Goal: Communication & Community: Answer question/provide support

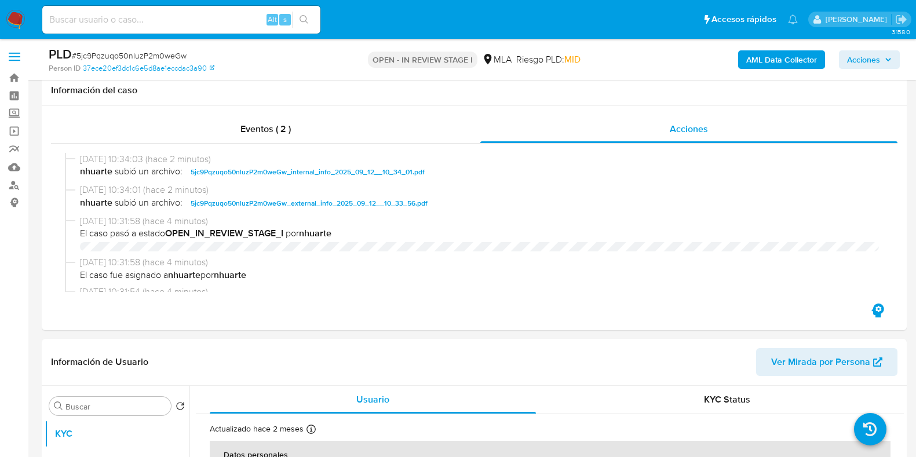
select select "10"
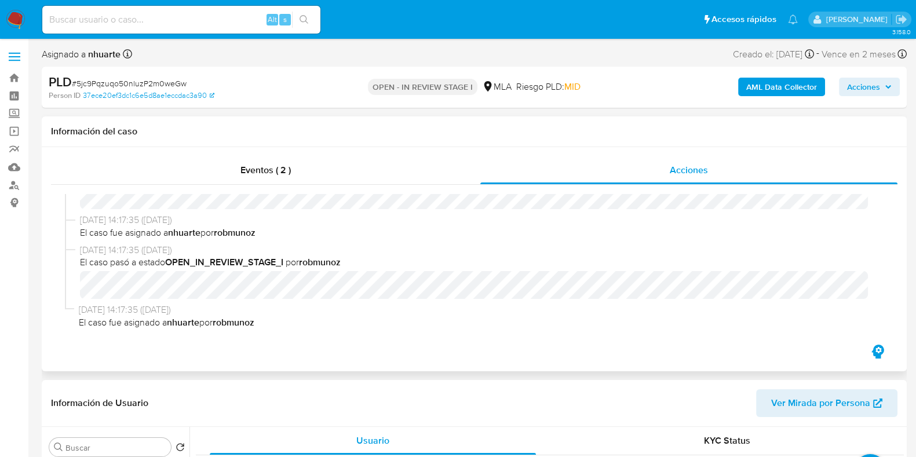
click at [255, 155] on div "Eventos ( 2 ) Acciones 12/09/2025 10:34:03 (hace 2 minutos) nhuarte subió un ar…" at bounding box center [474, 259] width 865 height 224
click at [261, 162] on div "Eventos ( 2 )" at bounding box center [265, 170] width 429 height 28
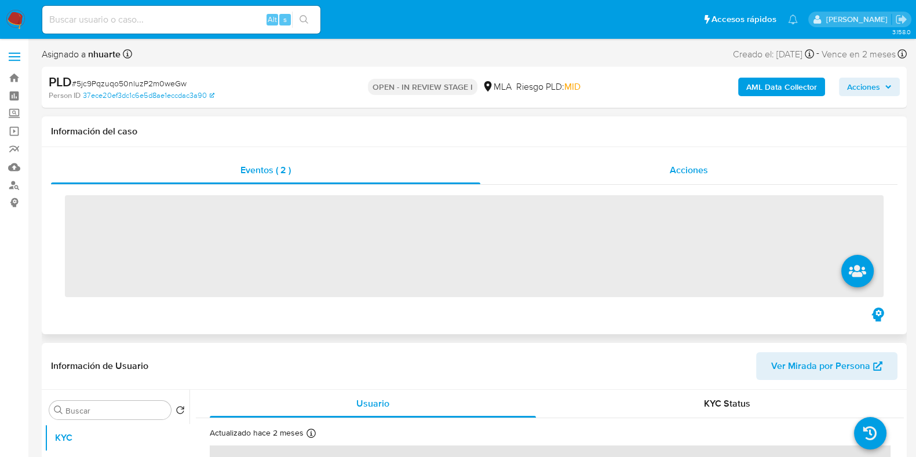
click at [717, 175] on div "Acciones" at bounding box center [688, 170] width 417 height 28
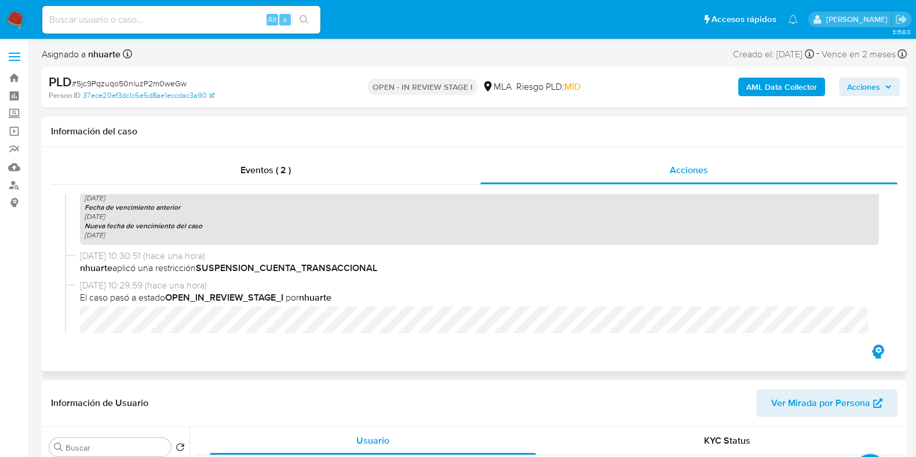
scroll to position [435, 0]
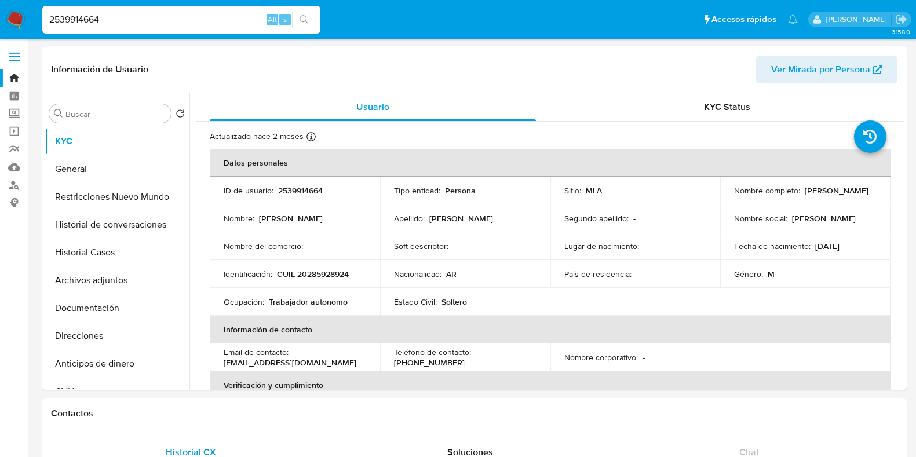
select select "10"
click at [29, 14] on nav "Pausado Ver notificaciones 2539914664 Alt s Accesos rápidos Presiona las siguie…" at bounding box center [458, 19] width 916 height 39
type input "94514612"
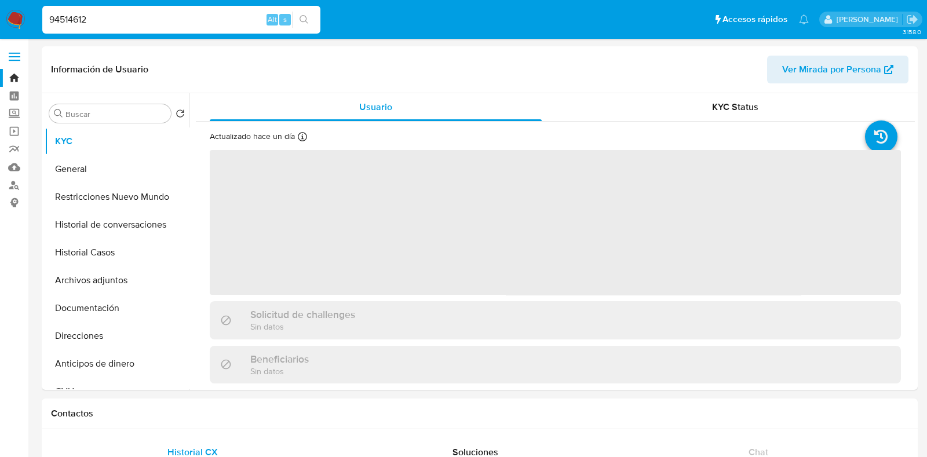
select select "10"
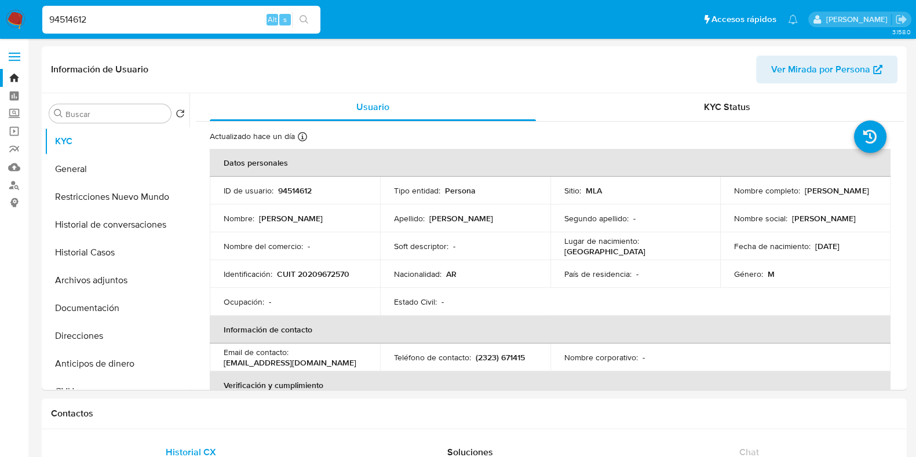
drag, startPoint x: 114, startPoint y: 23, endPoint x: 0, endPoint y: 23, distance: 113.6
click at [0, 23] on nav "Pausado Ver notificaciones 94514612 Alt s Accesos rápidos Presiona las siguient…" at bounding box center [458, 19] width 916 height 39
click at [110, 254] on button "Historial Casos" at bounding box center [113, 253] width 136 height 28
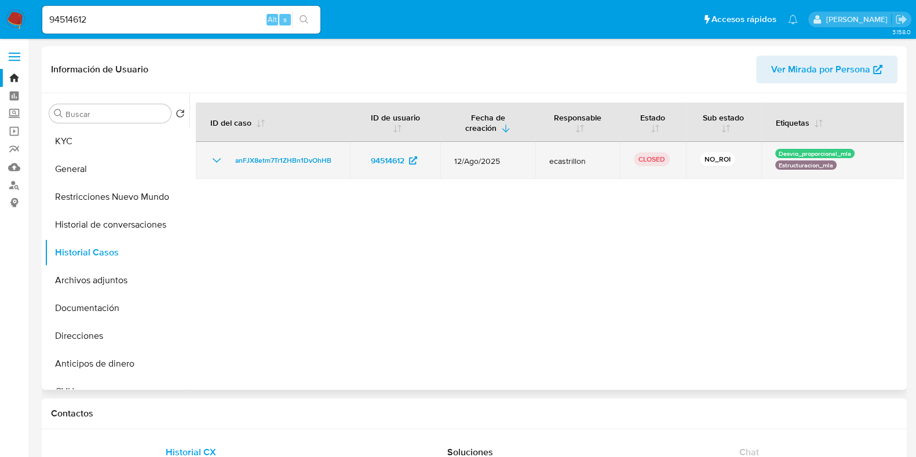
click at [217, 161] on icon "Mostrar/Ocultar" at bounding box center [217, 160] width 8 height 5
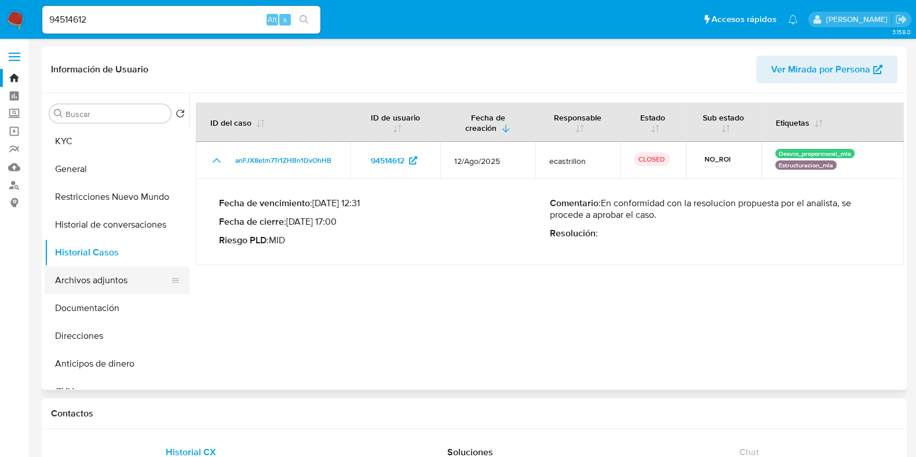
click at [114, 283] on button "Archivos adjuntos" at bounding box center [113, 281] width 136 height 28
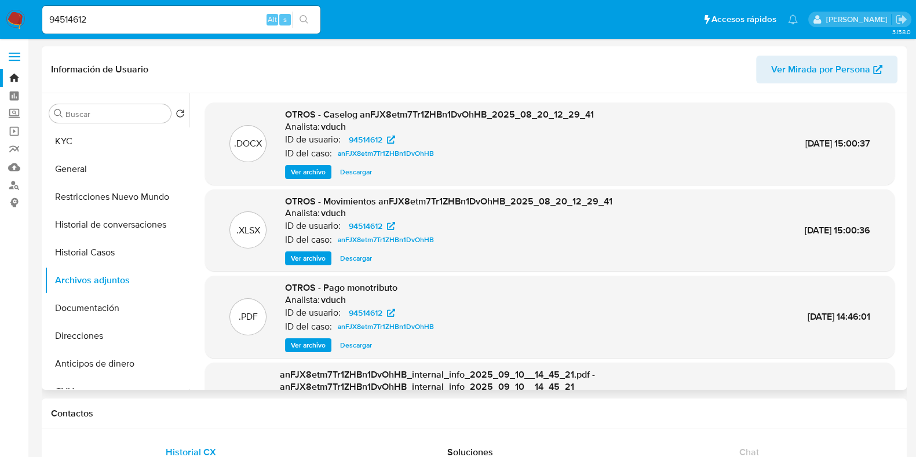
click at [324, 171] on span "Ver archivo" at bounding box center [308, 172] width 35 height 12
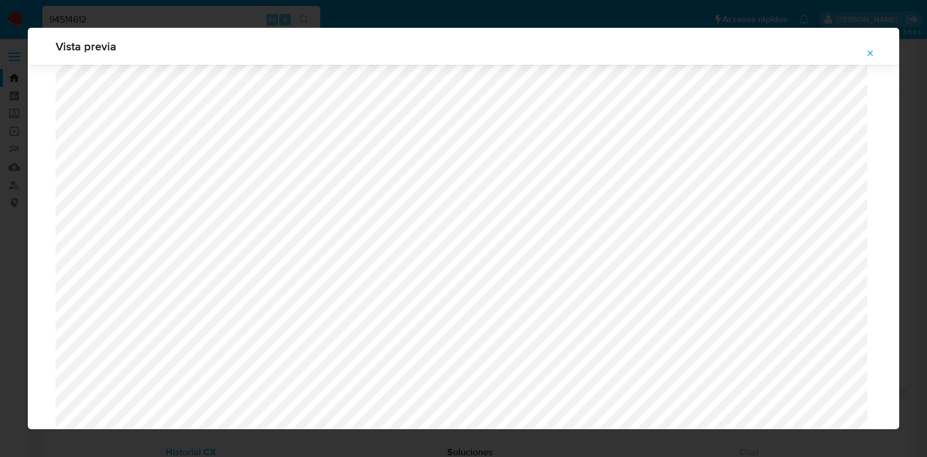
scroll to position [990, 0]
click at [866, 51] on icon "Attachment preview" at bounding box center [870, 53] width 9 height 9
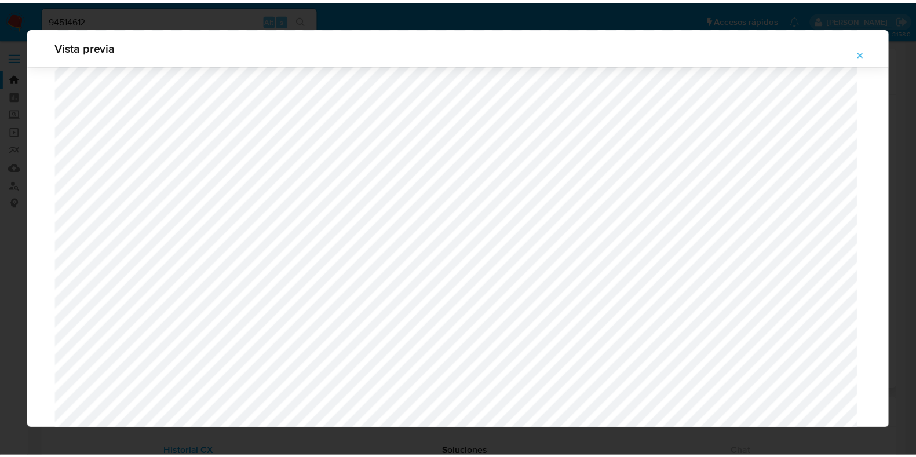
scroll to position [29, 0]
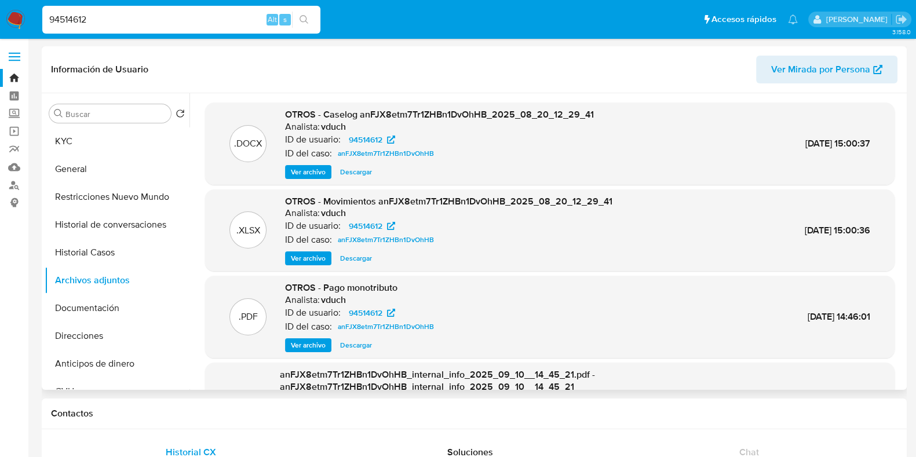
drag, startPoint x: 100, startPoint y: 17, endPoint x: 30, endPoint y: 24, distance: 71.0
click at [30, 24] on nav "Pausado Ver notificaciones 94514612 Alt s Accesos rápidos Presiona las siguient…" at bounding box center [458, 19] width 916 height 39
paste input "47633143"
type input "476331432"
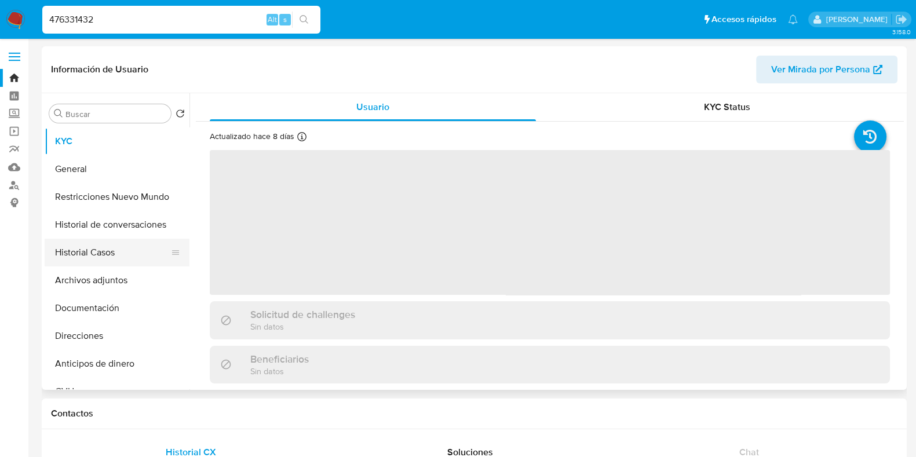
click at [121, 247] on button "Historial Casos" at bounding box center [113, 253] width 136 height 28
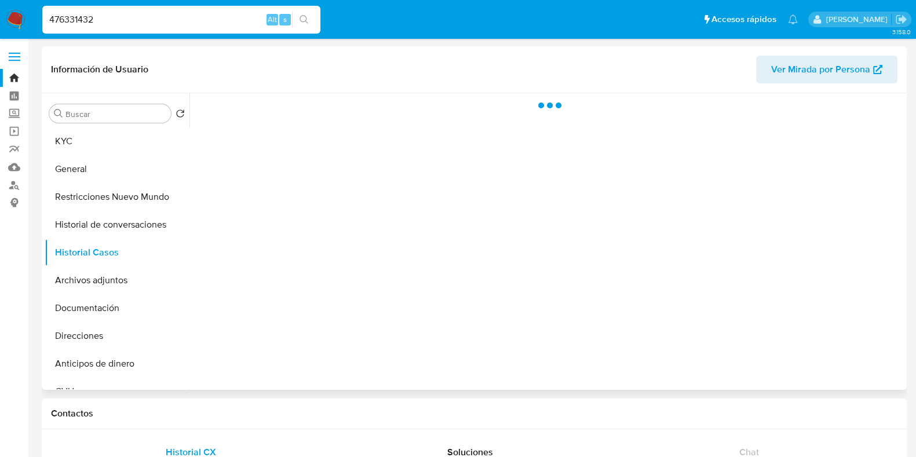
select select "10"
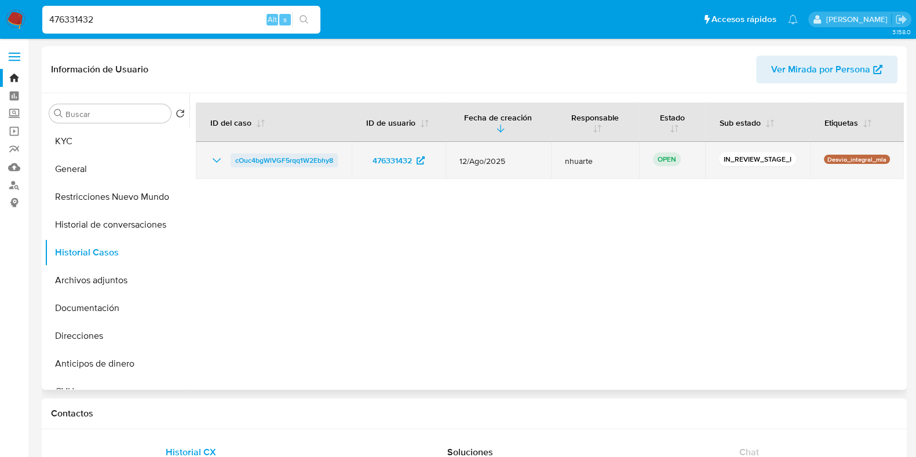
click at [307, 158] on span "cOuc4bgWlVGF5rqq1W2Ebhy8" at bounding box center [284, 161] width 98 height 14
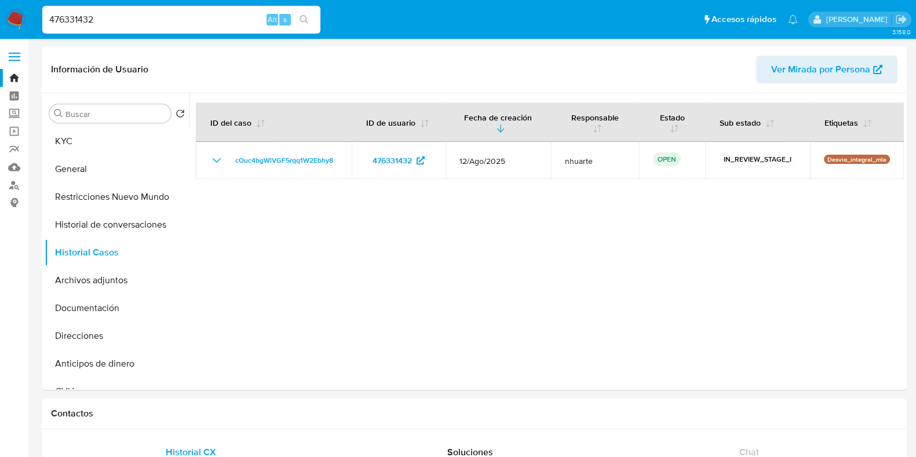
drag, startPoint x: 110, startPoint y: 17, endPoint x: 17, endPoint y: 18, distance: 92.7
click at [17, 18] on nav "Pausado Ver notificaciones 476331432 Alt s Accesos rápidos Presiona las siguien…" at bounding box center [458, 19] width 916 height 39
paste input "4210501"
type input "474210501"
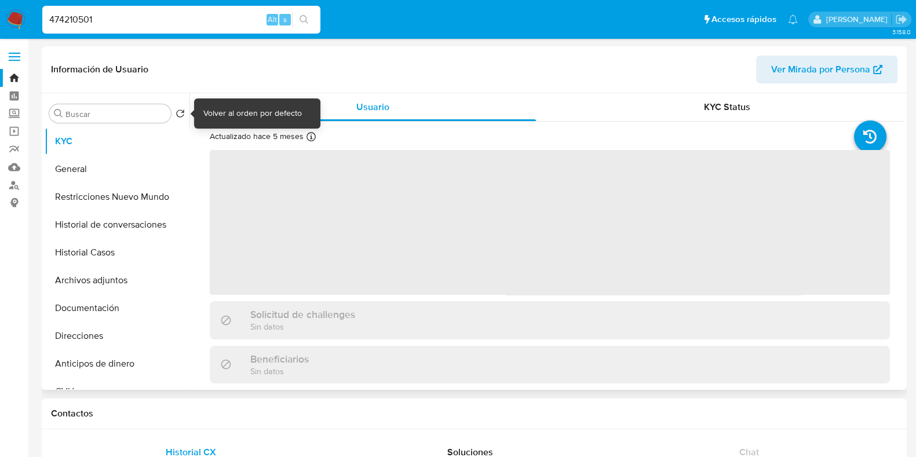
select select "10"
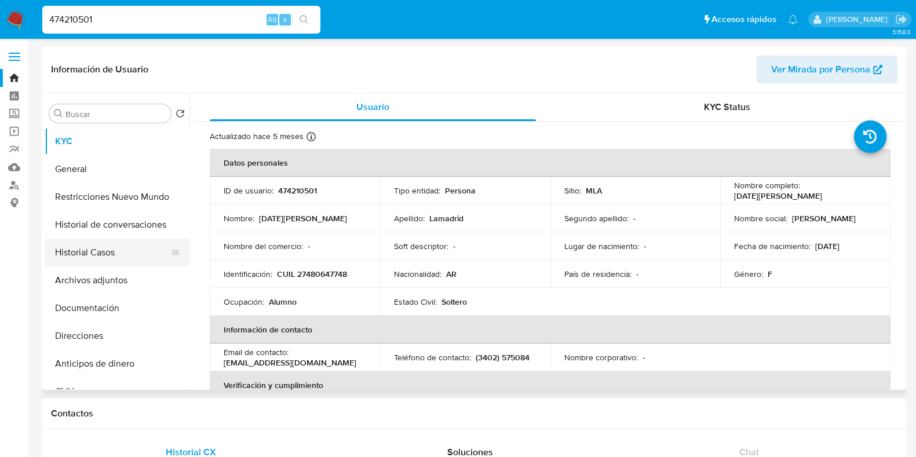
click at [136, 247] on button "Historial Casos" at bounding box center [113, 253] width 136 height 28
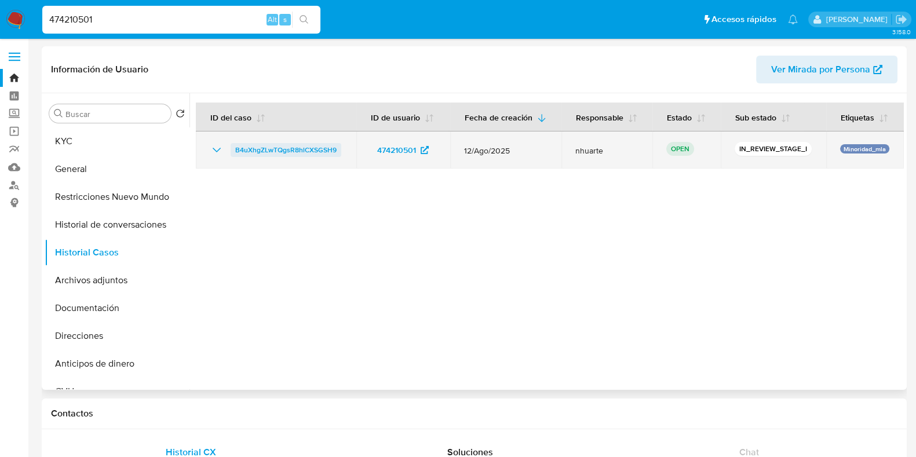
click at [303, 149] on span "B4uXhgZLwTQgsR8hlCXSGSH9" at bounding box center [285, 150] width 101 height 14
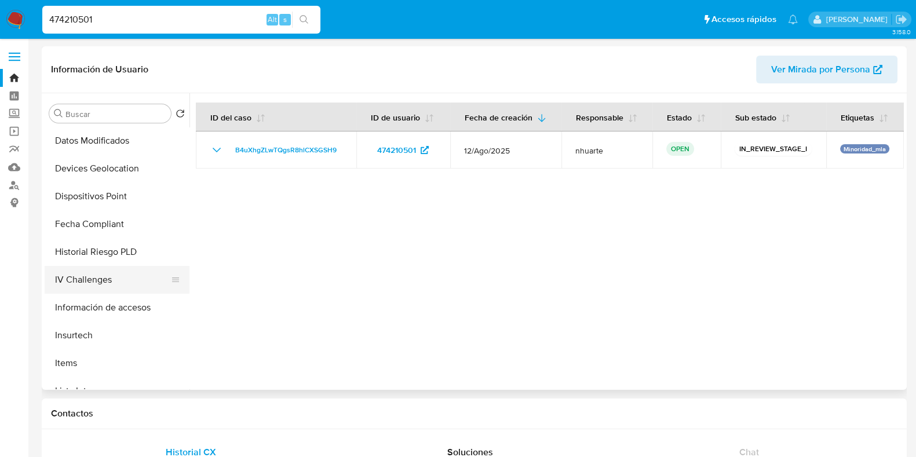
scroll to position [573, 0]
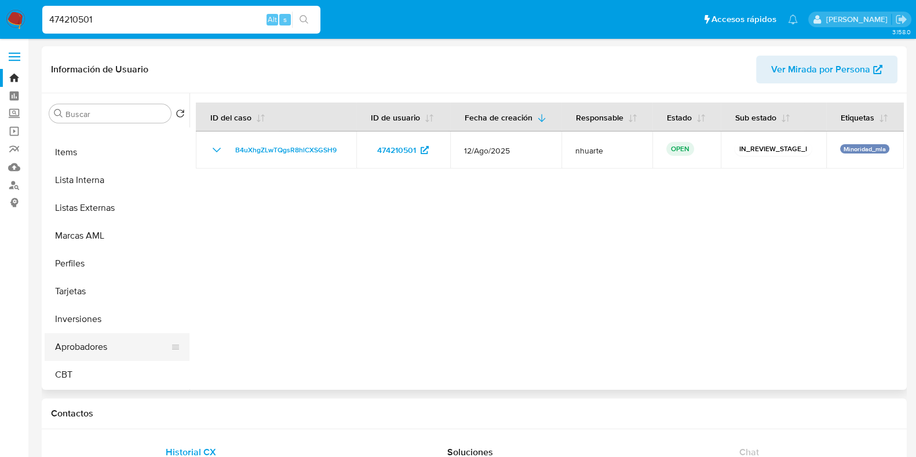
click at [93, 340] on button "Aprobadores" at bounding box center [113, 347] width 136 height 28
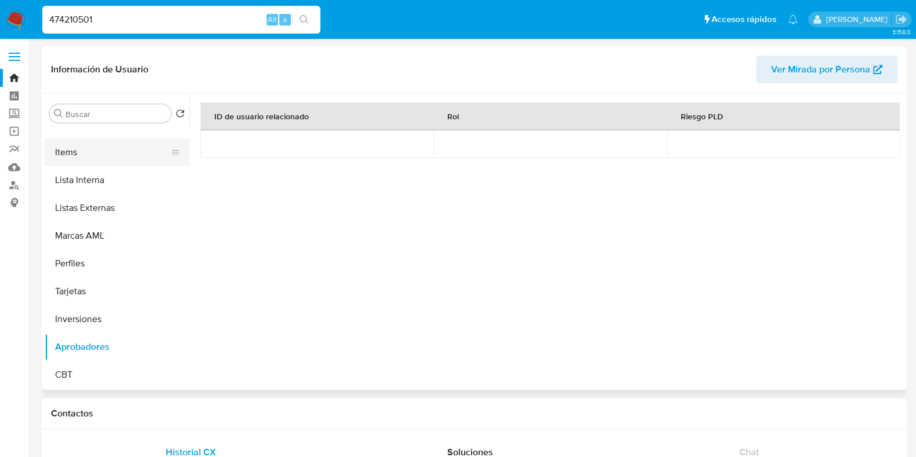
click at [75, 148] on button "Items" at bounding box center [113, 152] width 136 height 28
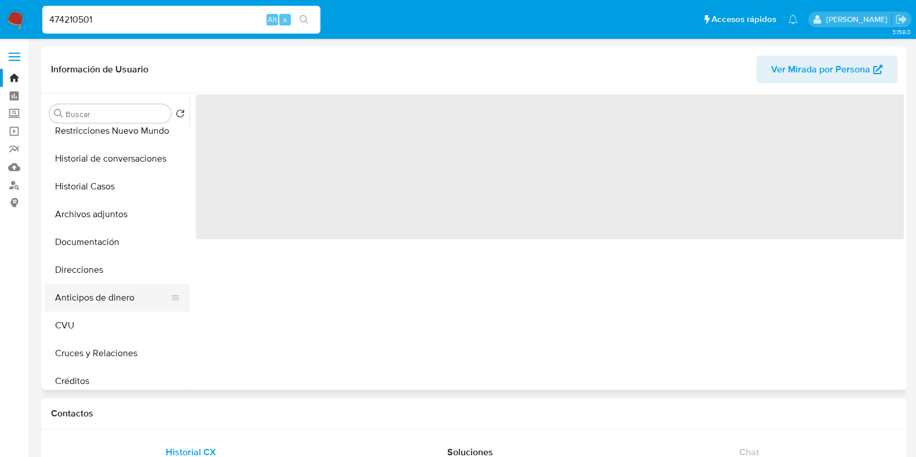
scroll to position [0, 0]
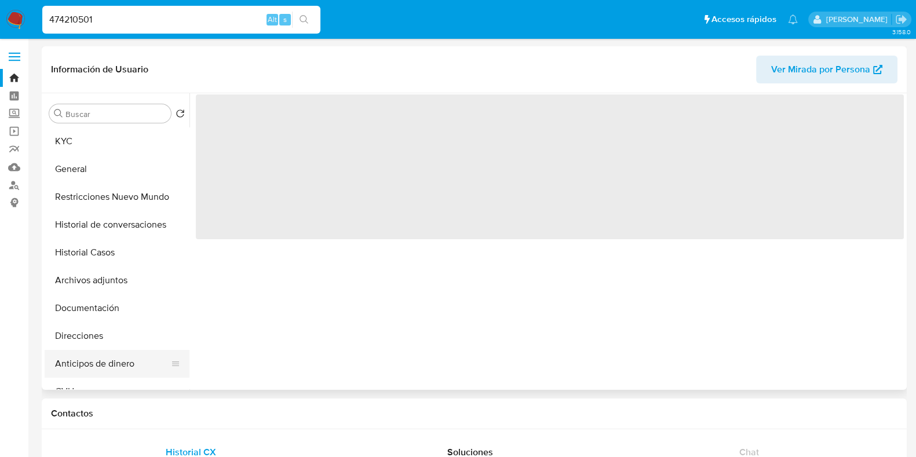
click at [78, 141] on button "KYC" at bounding box center [117, 141] width 145 height 28
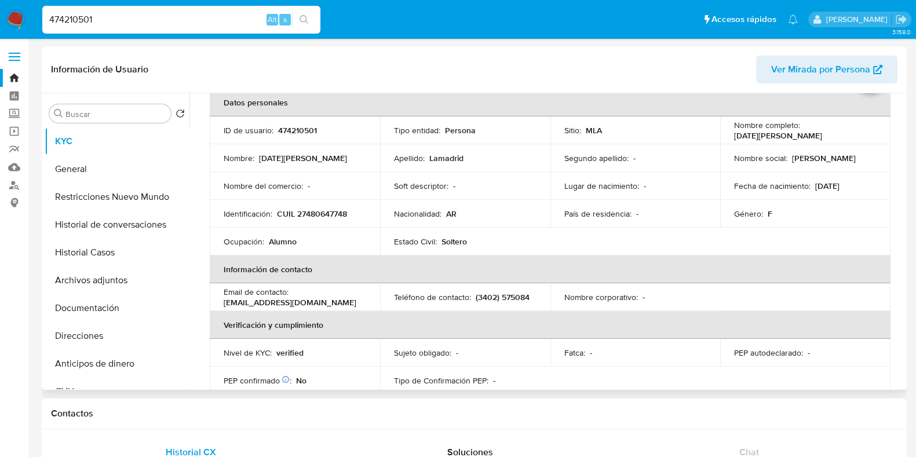
scroll to position [144, 0]
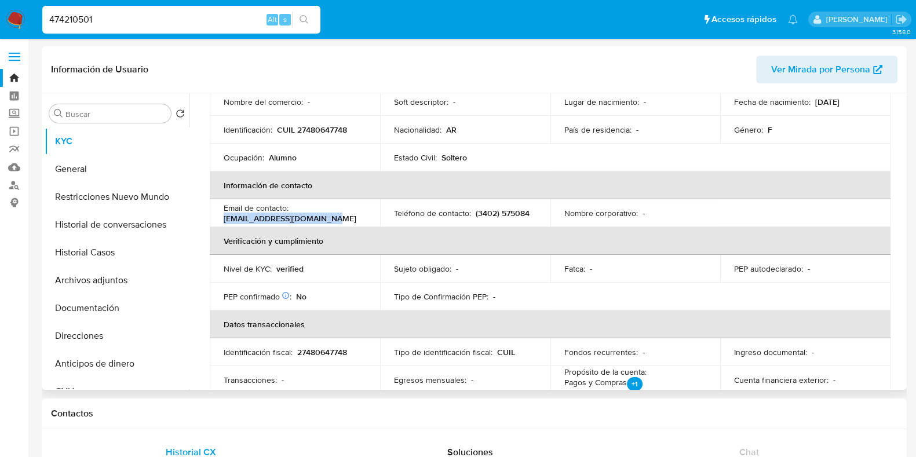
drag, startPoint x: 222, startPoint y: 216, endPoint x: 329, endPoint y: 217, distance: 106.6
click at [329, 217] on td "Email de contacto : lucialamadrid10@gmail.com" at bounding box center [295, 213] width 170 height 28
copy p "lucialamadrid10@gmail.com"
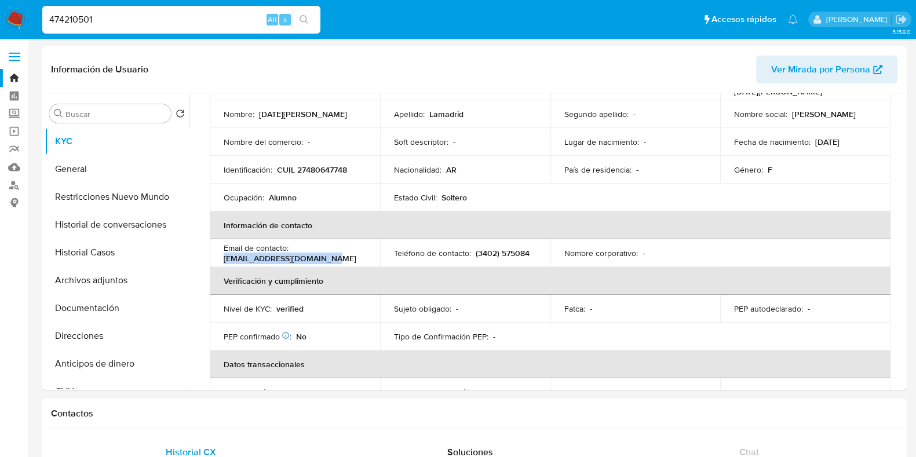
scroll to position [72, 0]
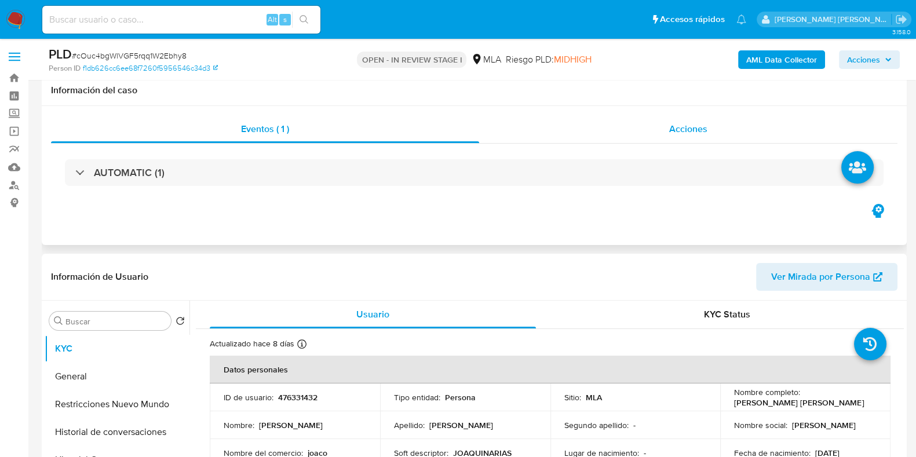
select select "10"
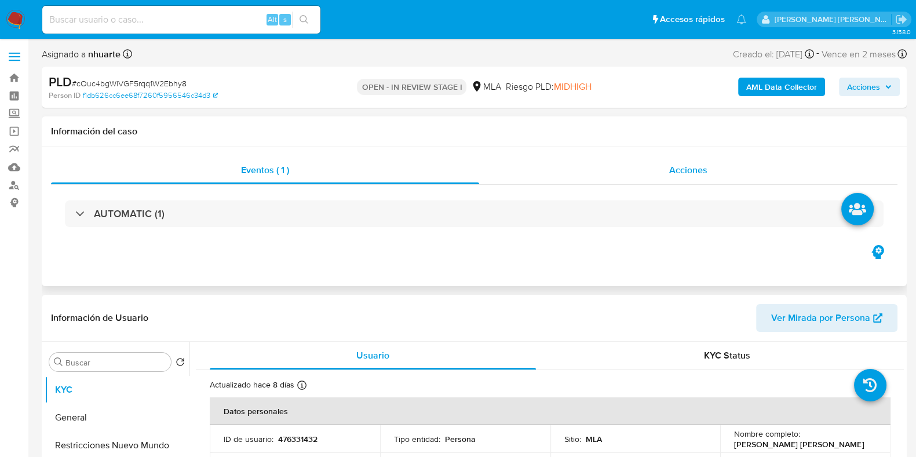
click at [689, 169] on span "Acciones" at bounding box center [688, 169] width 38 height 13
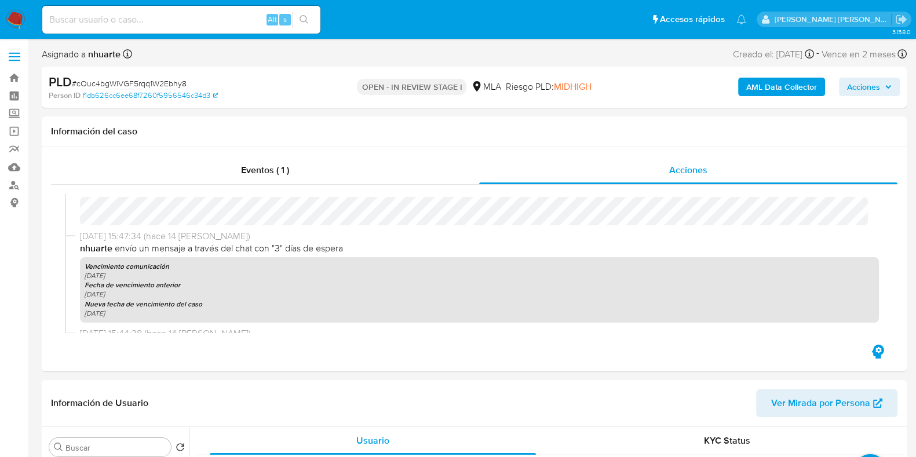
scroll to position [325, 0]
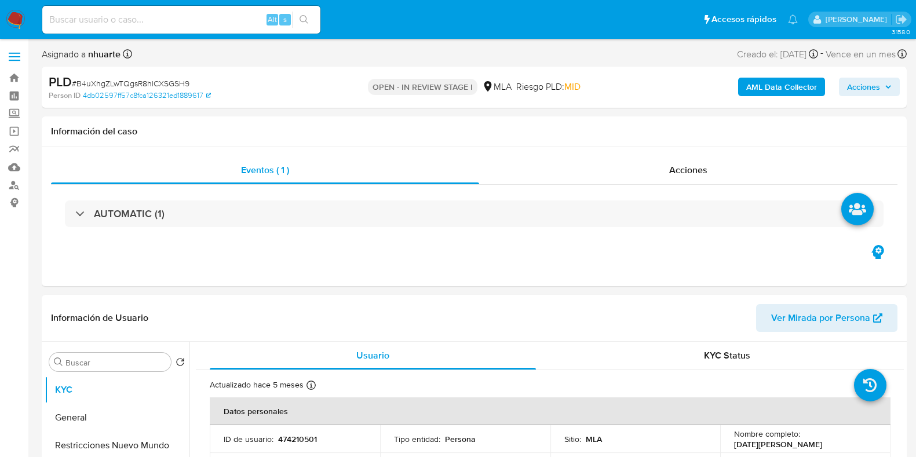
select select "10"
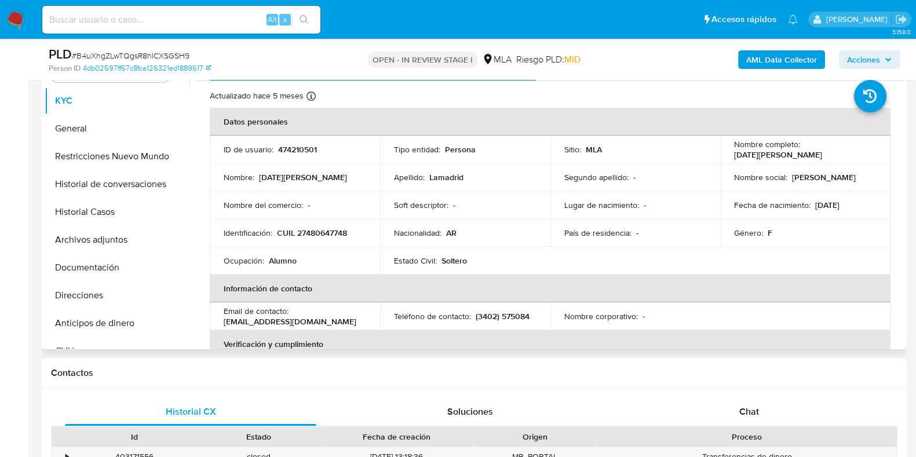
scroll to position [362, 0]
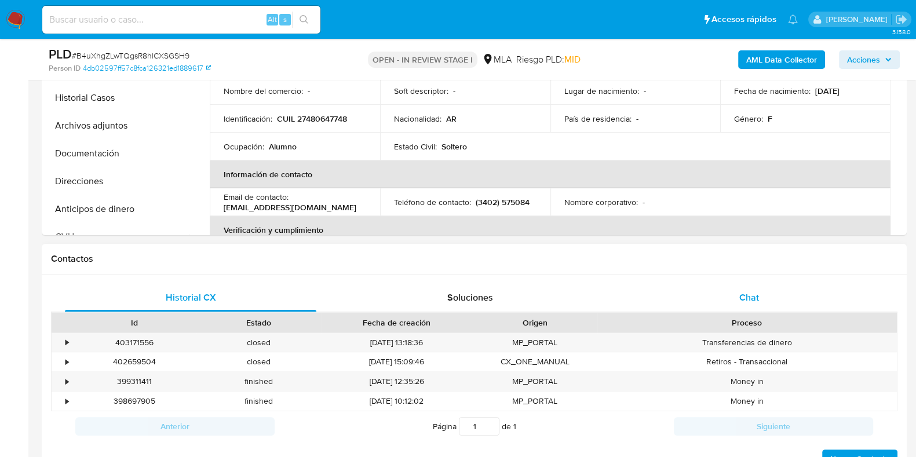
click at [759, 286] on div "Chat" at bounding box center [748, 298] width 251 height 28
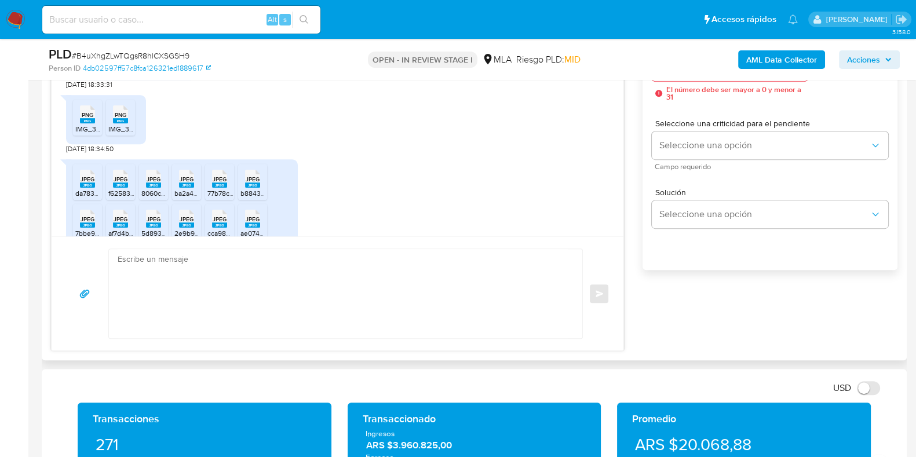
scroll to position [724, 0]
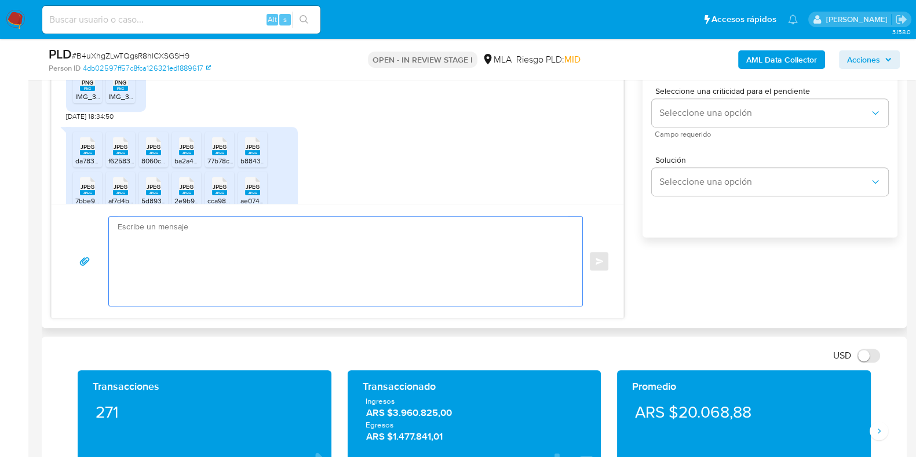
paste textarea "Hola! Queremos informarte que el uso de la cuenta es personal y no se deben can…"
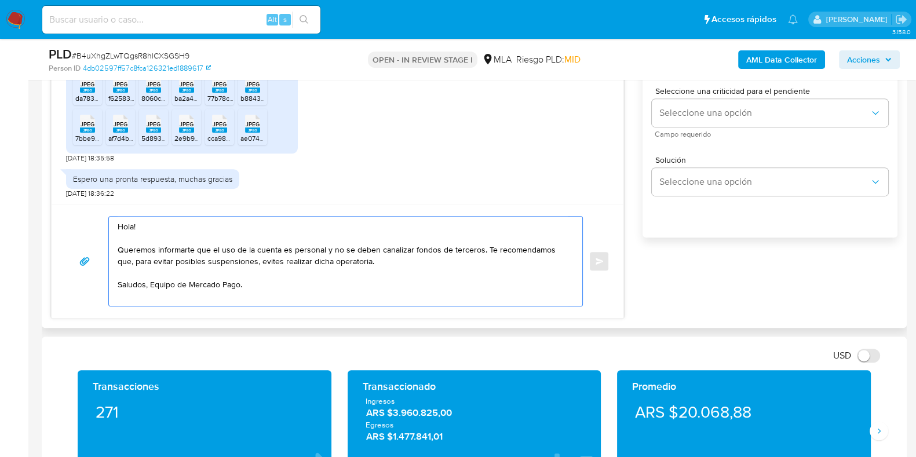
click at [483, 246] on textarea "Hola! Queremos informarte que el uso de la cuenta es personal y no se deben can…" at bounding box center [343, 261] width 450 height 89
drag, startPoint x: 327, startPoint y: 260, endPoint x: 435, endPoint y: 257, distance: 107.8
click at [435, 257] on textarea "Hola! Queremos informarte que el uso de la cuenta es personal y no se deben can…" at bounding box center [343, 261] width 450 height 89
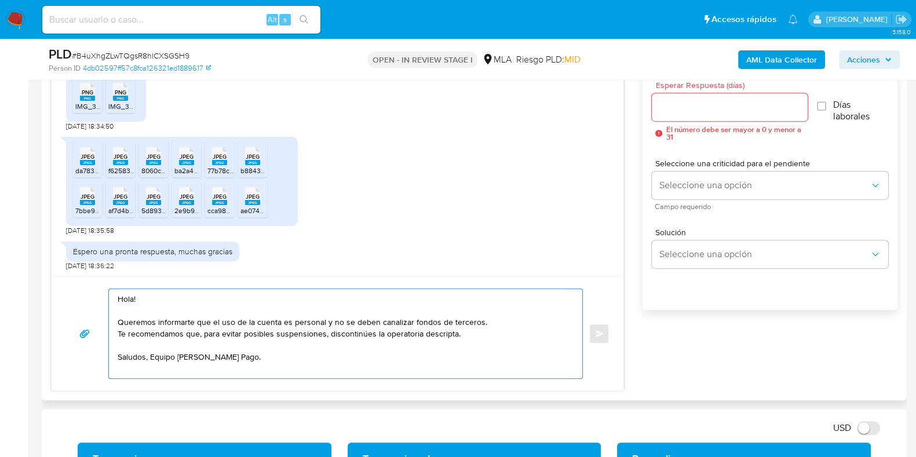
type textarea "Hola! Queremos informarte que el uso de la cuenta es personal y no se deben can…"
click at [677, 116] on div at bounding box center [729, 107] width 155 height 28
click at [678, 111] on input "Esperar Respuesta (días)" at bounding box center [729, 107] width 155 height 15
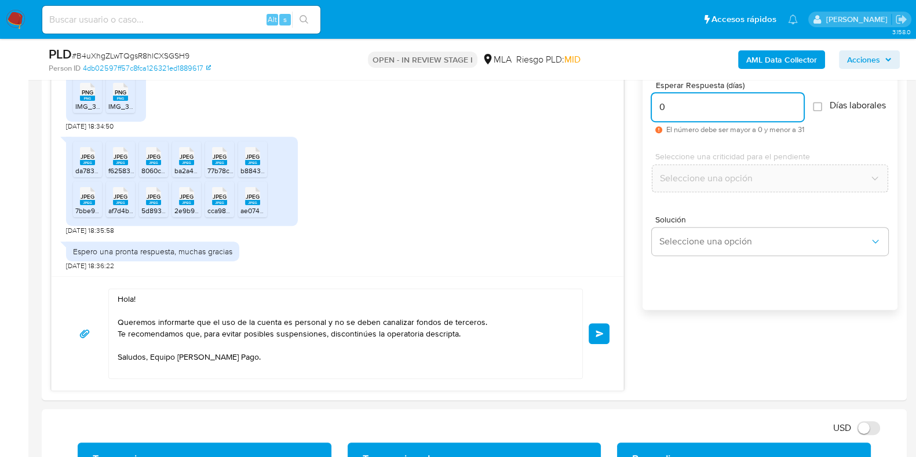
type input "0"
click at [172, 53] on span "# B4uXhgZLwTQgsR8hlCXSGSH9" at bounding box center [131, 56] width 118 height 12
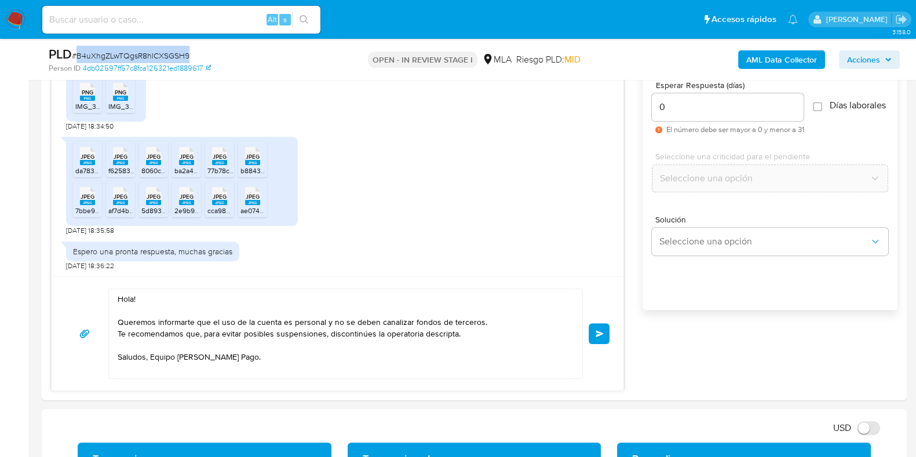
click at [172, 53] on span "# B4uXhgZLwTQgsR8hlCXSGSH9" at bounding box center [131, 56] width 118 height 12
copy span "B4uXhgZLwTQgsR8hlCXSGSH9"
click at [597, 326] on button "Enviar" at bounding box center [599, 333] width 21 height 21
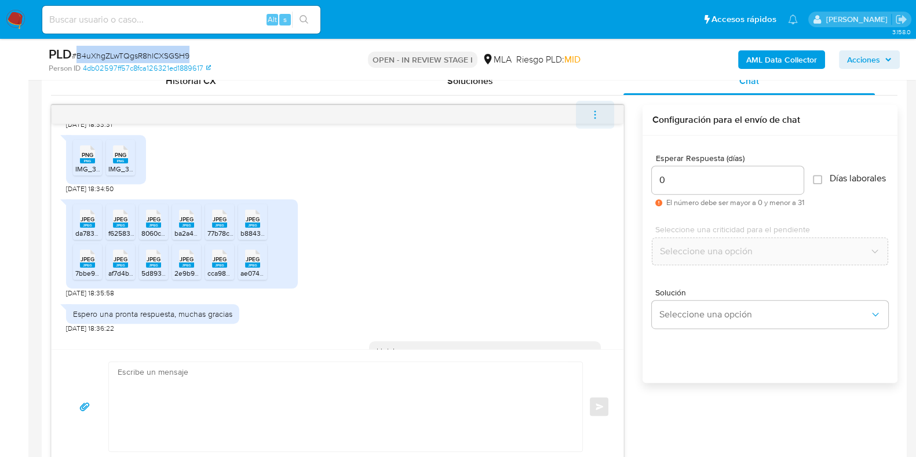
scroll to position [769, 0]
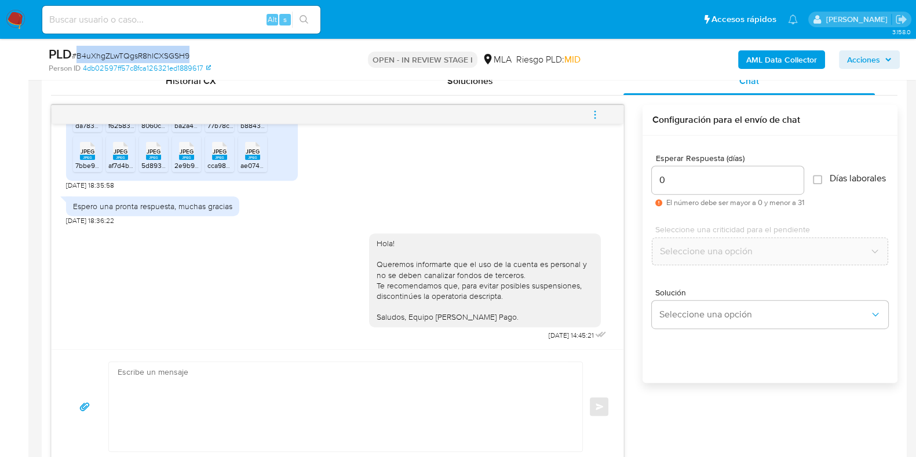
click at [593, 115] on icon "menu-action" at bounding box center [595, 115] width 10 height 10
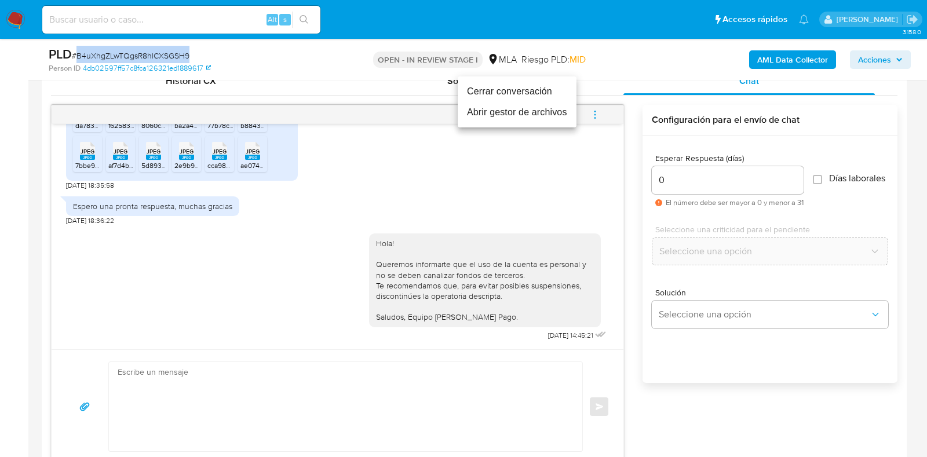
click at [521, 89] on li "Cerrar conversación" at bounding box center [517, 91] width 119 height 21
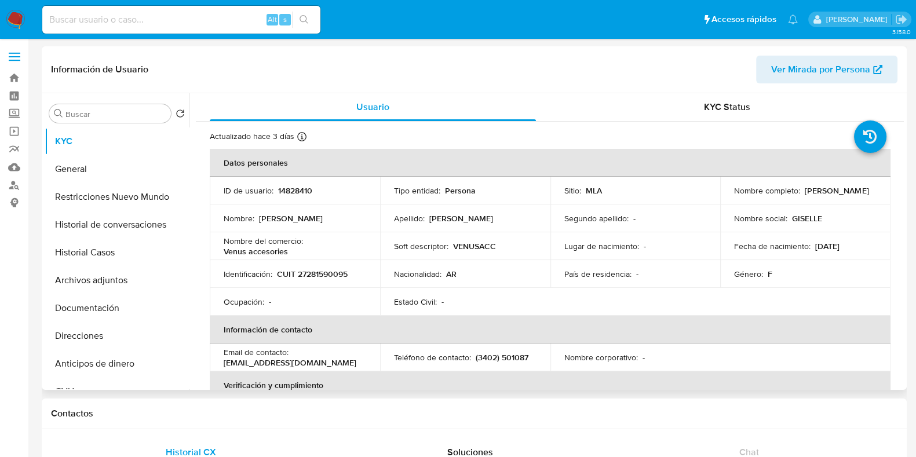
select select "10"
click at [314, 273] on p "CUIT 27281590095" at bounding box center [312, 274] width 71 height 10
copy p "27281590095"
drag, startPoint x: 225, startPoint y: 250, endPoint x: 287, endPoint y: 251, distance: 62.6
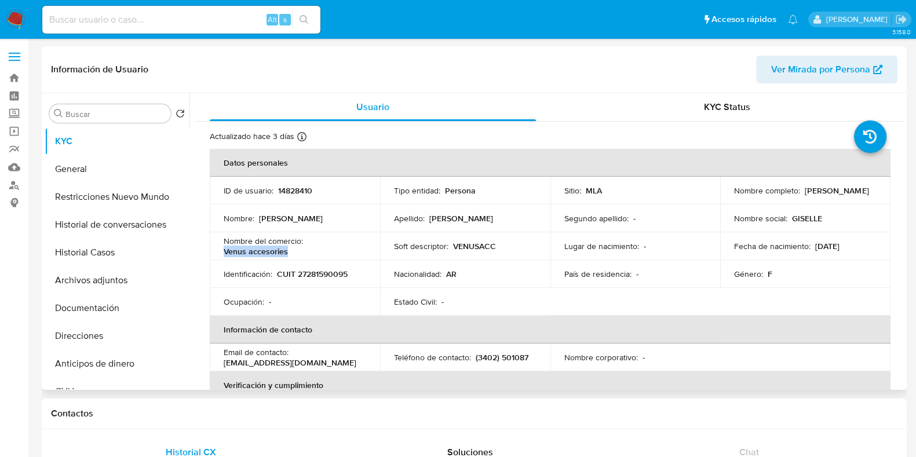
click at [287, 251] on div "Nombre del comercio : Venus accesories" at bounding box center [295, 246] width 143 height 21
copy p "Venus accesories"
click at [319, 269] on p "CUIT 27281590095" at bounding box center [312, 274] width 71 height 10
copy p "27281590095"
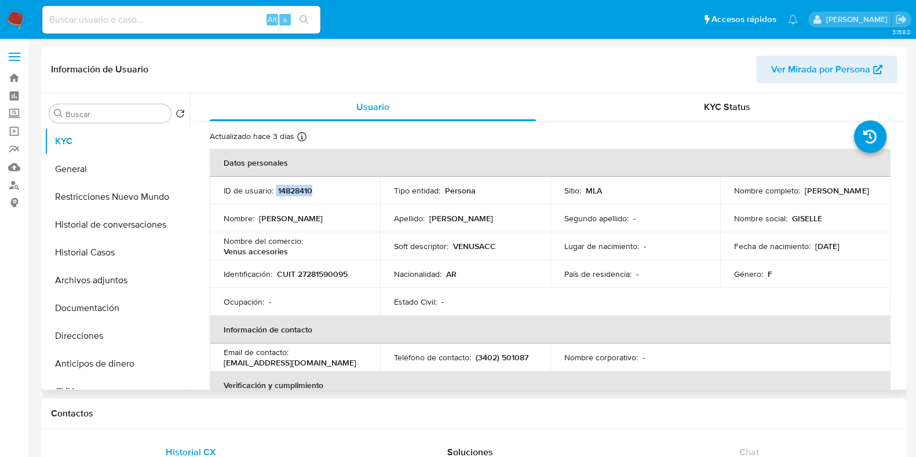
drag, startPoint x: 275, startPoint y: 187, endPoint x: 316, endPoint y: 187, distance: 40.6
click at [316, 187] on div "ID de usuario : 14828410" at bounding box center [295, 190] width 143 height 10
copy div "14828410"
click at [323, 273] on p "CUIT 27281590095" at bounding box center [312, 274] width 71 height 10
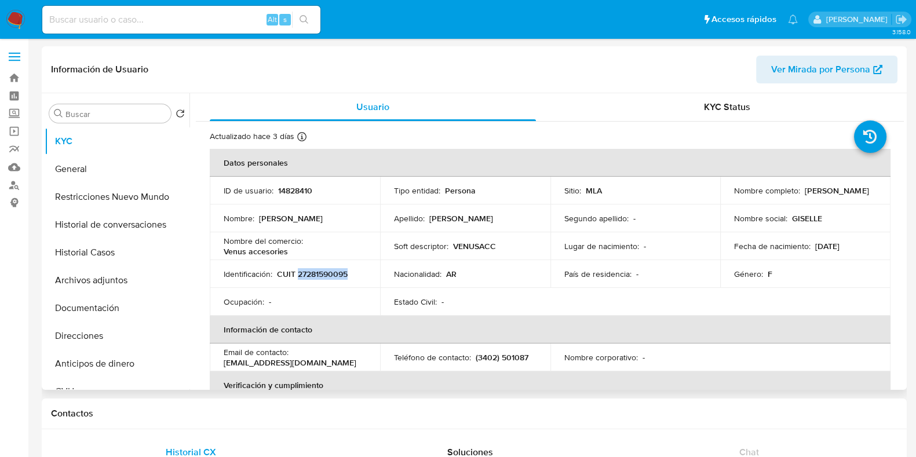
copy p "27281590095"
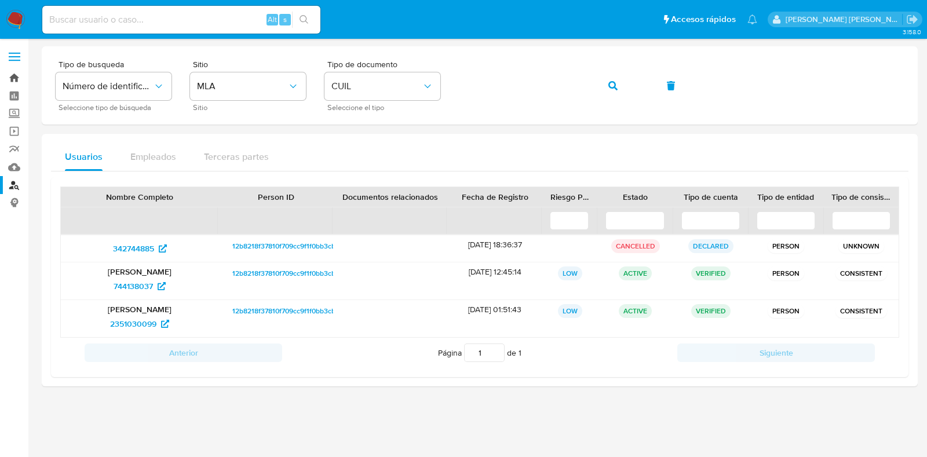
click at [15, 79] on link "Bandeja" at bounding box center [69, 78] width 138 height 18
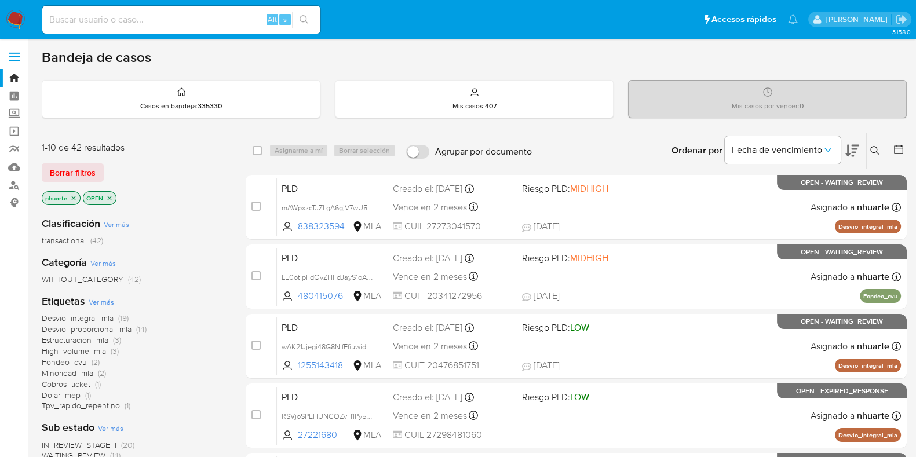
drag, startPoint x: 874, startPoint y: 147, endPoint x: 852, endPoint y: 154, distance: 23.6
click at [875, 147] on icon at bounding box center [874, 150] width 9 height 9
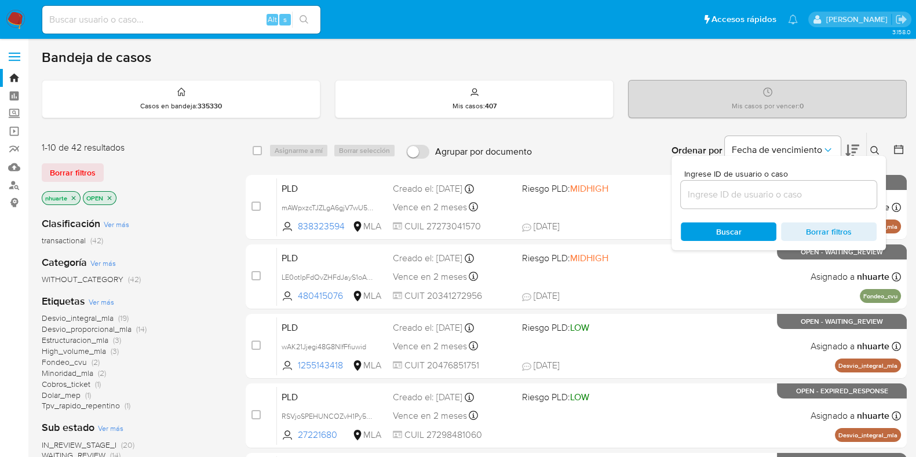
click at [799, 184] on div at bounding box center [779, 195] width 196 height 28
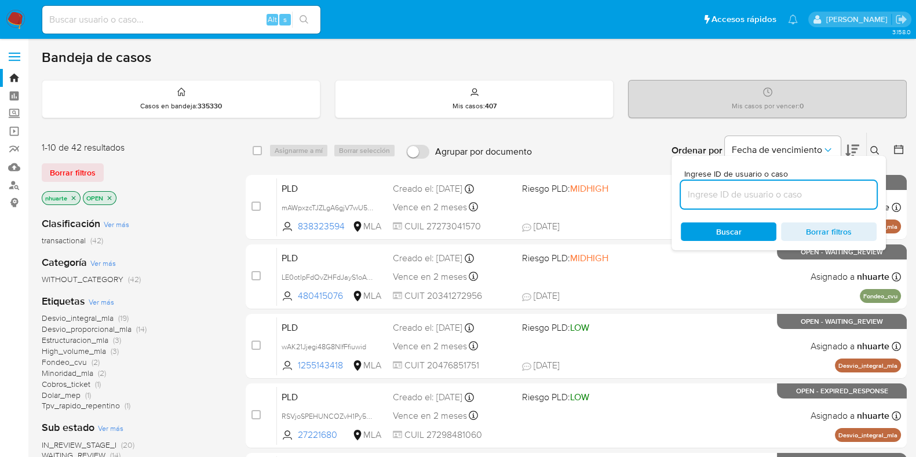
click at [797, 192] on input at bounding box center [779, 194] width 196 height 15
paste input "B4uXhgZLwTQgsR8hlCXSGSH9"
type input "B4uXhgZLwTQgsR8hlCXSGSH9"
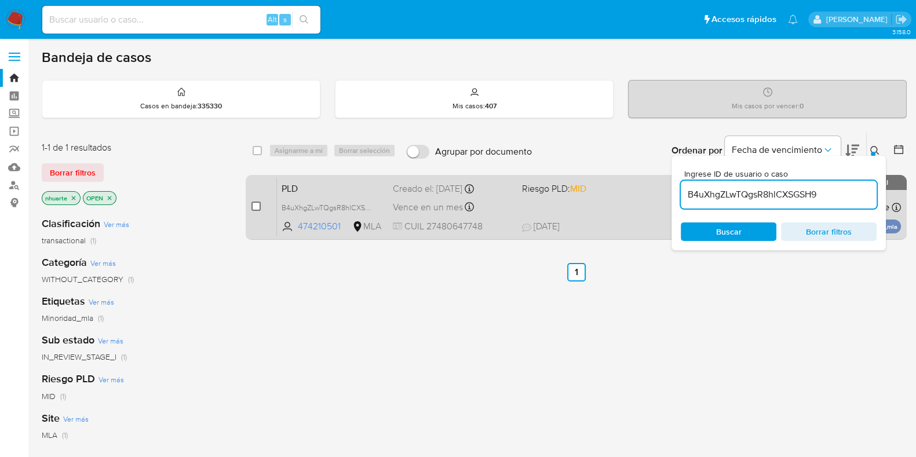
click at [258, 206] on input "checkbox" at bounding box center [255, 206] width 9 height 9
checkbox input "true"
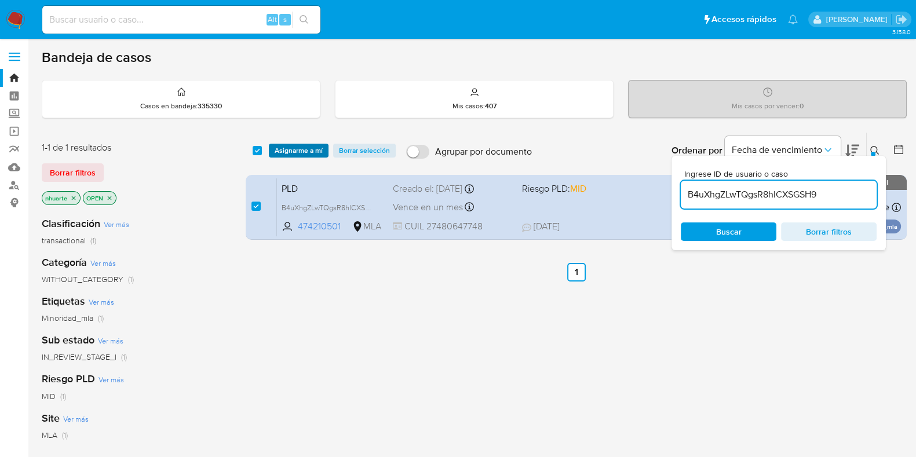
click at [304, 150] on span "Asignarme a mí" at bounding box center [299, 151] width 48 height 12
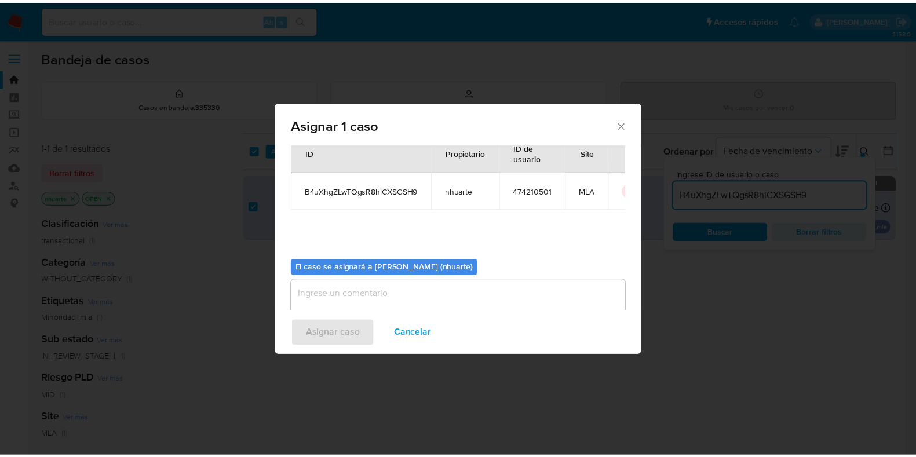
scroll to position [60, 0]
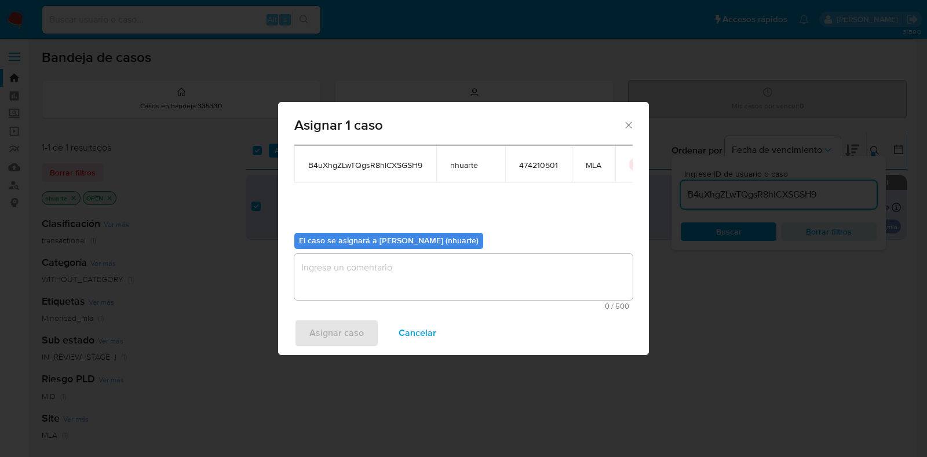
click at [429, 282] on textarea "assign-modal" at bounding box center [463, 277] width 338 height 46
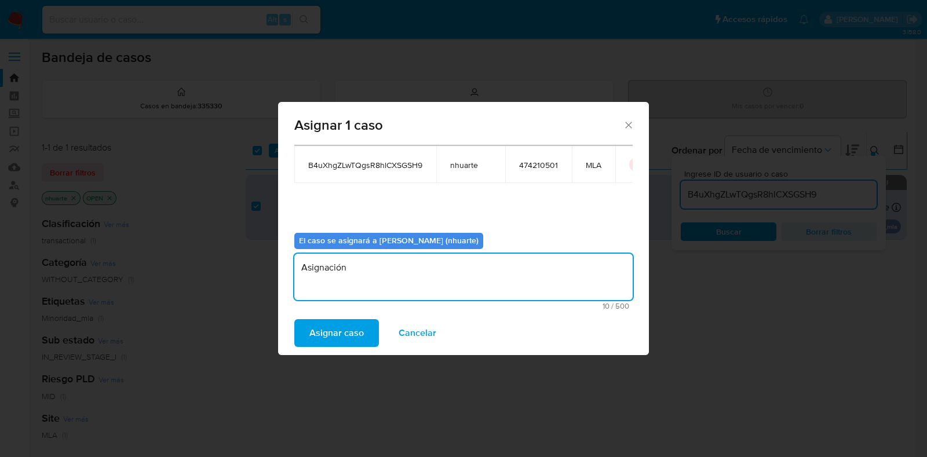
type textarea "Asignación"
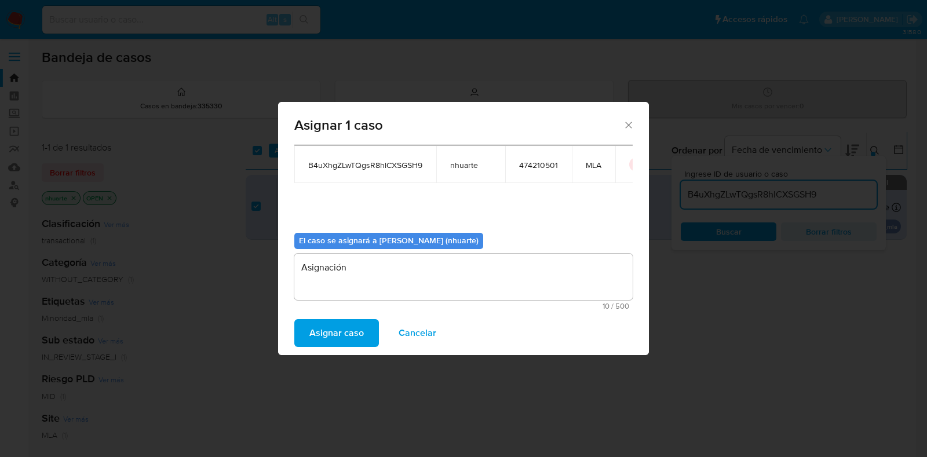
click at [339, 334] on span "Asignar caso" at bounding box center [336, 332] width 54 height 25
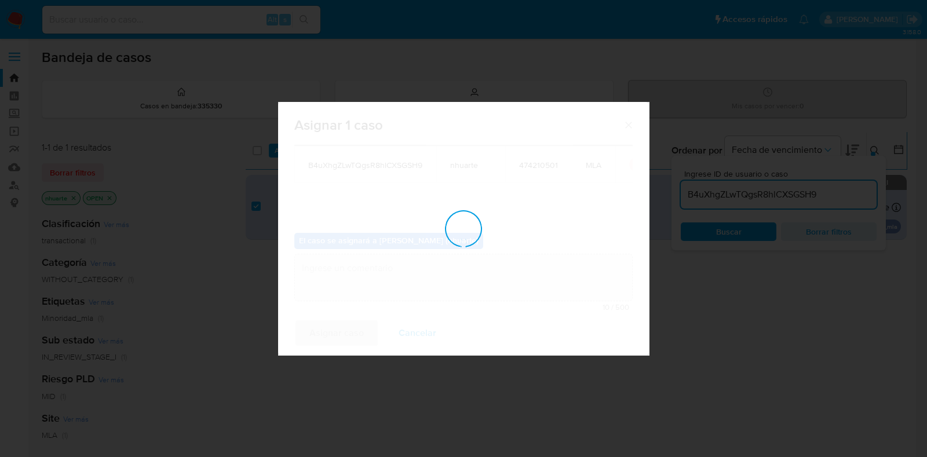
checkbox input "false"
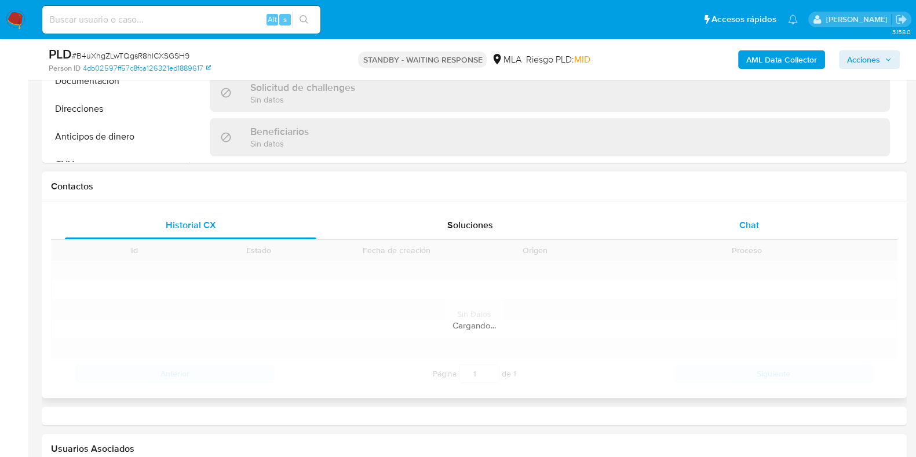
click at [757, 214] on div "Chat" at bounding box center [748, 225] width 251 height 28
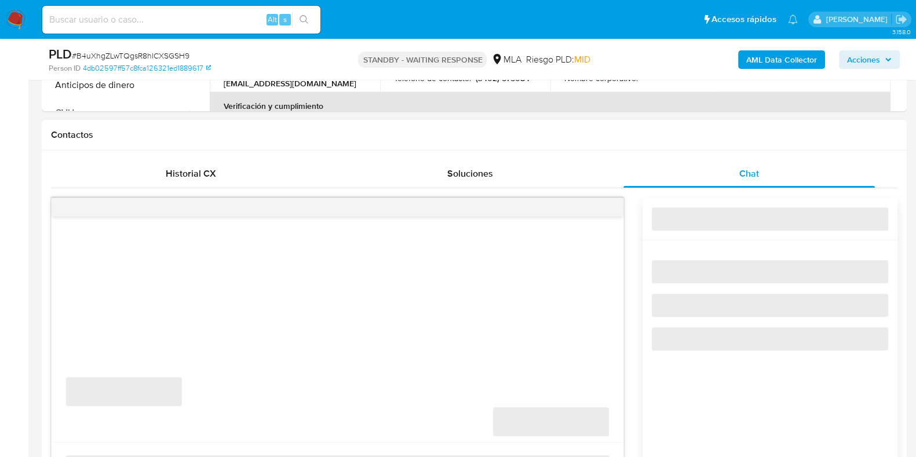
select select "10"
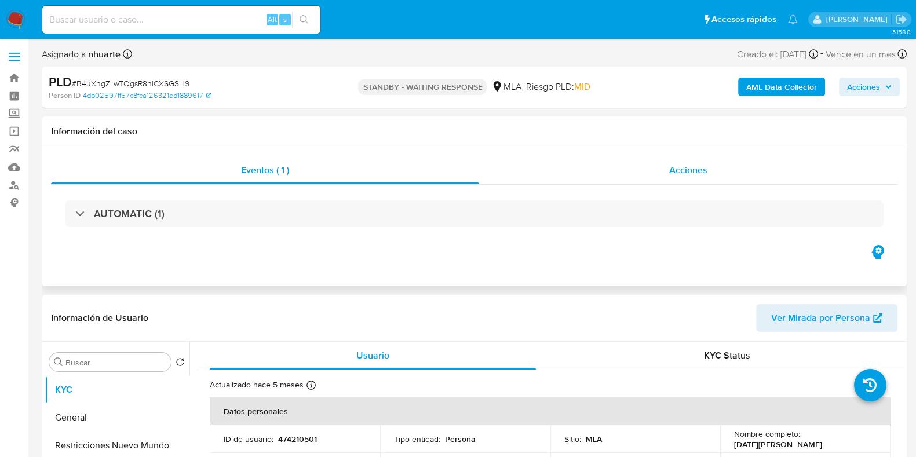
click at [685, 161] on div "Acciones" at bounding box center [688, 170] width 418 height 28
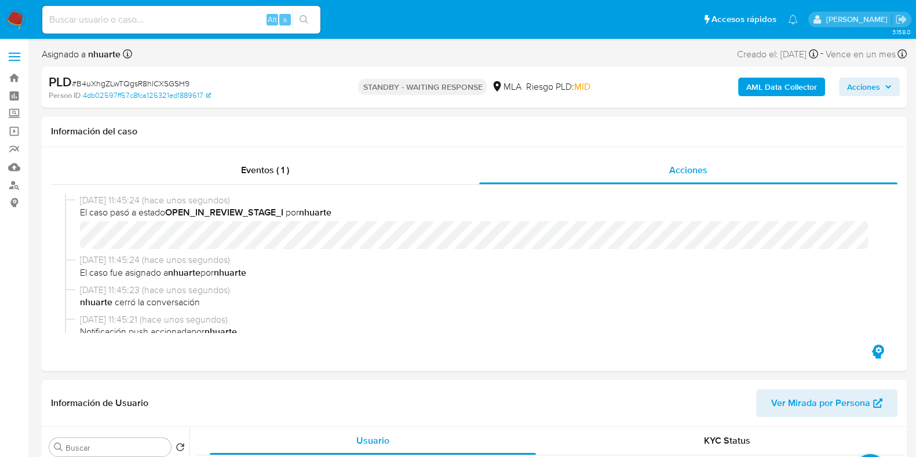
click at [783, 87] on b "AML Data Collector" at bounding box center [781, 87] width 71 height 19
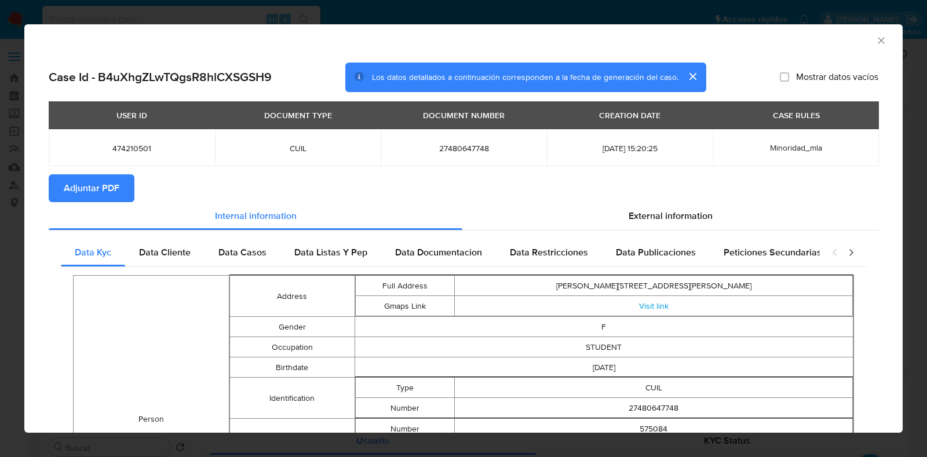
click at [103, 184] on span "Adjuntar PDF" at bounding box center [92, 188] width 56 height 25
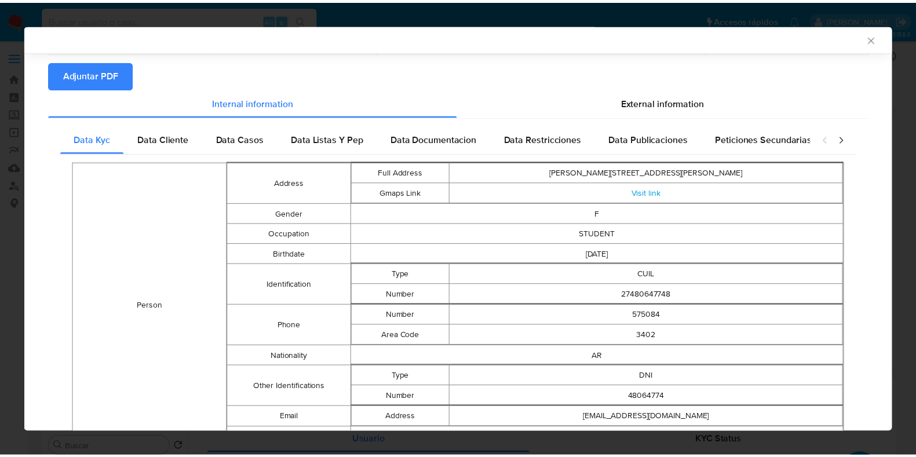
scroll to position [214, 0]
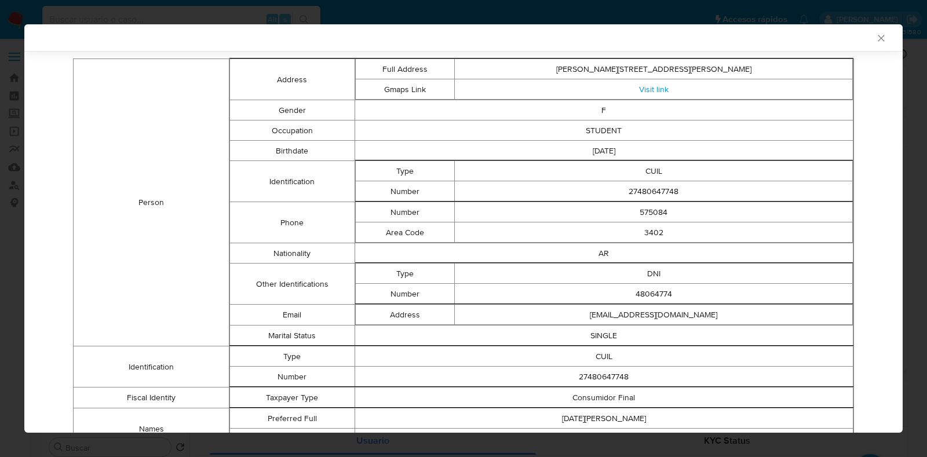
click at [876, 37] on icon "Cerrar ventana" at bounding box center [882, 38] width 12 height 12
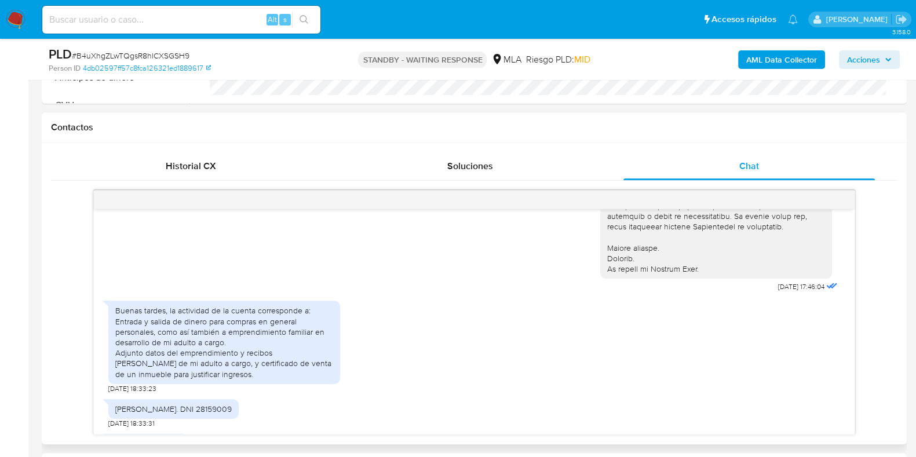
scroll to position [429, 0]
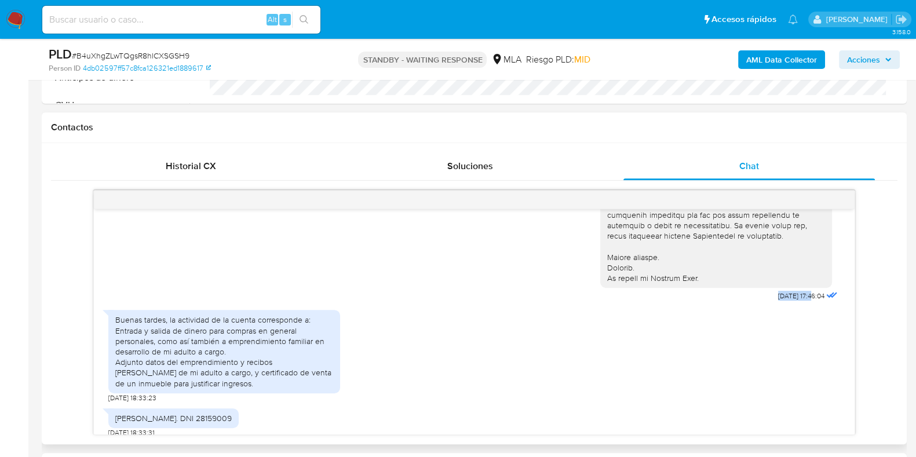
drag, startPoint x: 753, startPoint y: 304, endPoint x: 788, endPoint y: 305, distance: 34.8
click at [788, 305] on div "18/08/2025 17:46:04" at bounding box center [720, 45] width 240 height 519
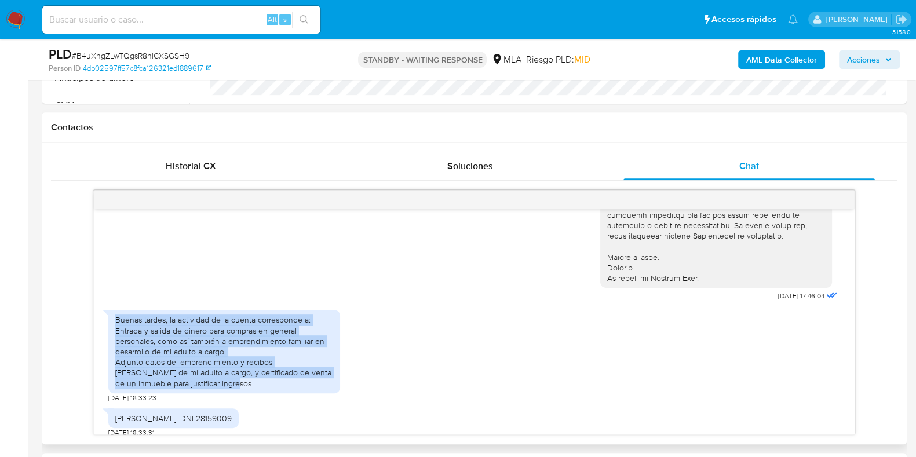
drag, startPoint x: 116, startPoint y: 329, endPoint x: 184, endPoint y: 391, distance: 91.5
click at [184, 388] on div "Buenas tardes, la actividad de la cuenta corresponde a: Entrada y salida de din…" at bounding box center [224, 352] width 218 height 74
copy div "Buenas tardes, la actividad de la cuenta corresponde a: Entrada y salida de din…"
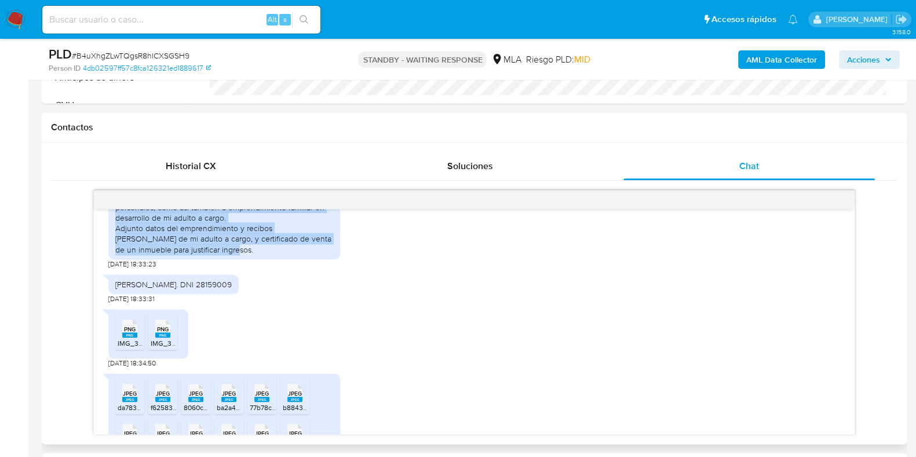
scroll to position [573, 0]
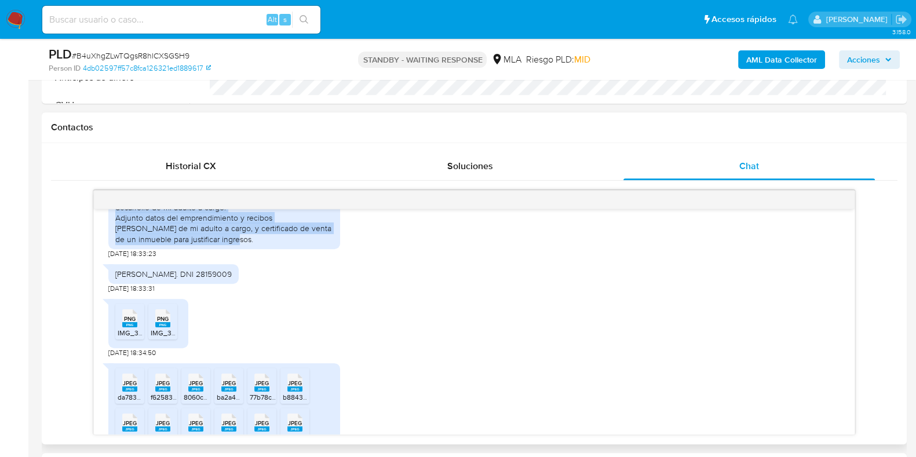
drag, startPoint x: 115, startPoint y: 280, endPoint x: 220, endPoint y: 279, distance: 104.9
click at [220, 279] on div "Giselle Ghilardi. DNI 28159009" at bounding box center [173, 274] width 116 height 10
copy div "Giselle Ghilardi. DNI 28159009"
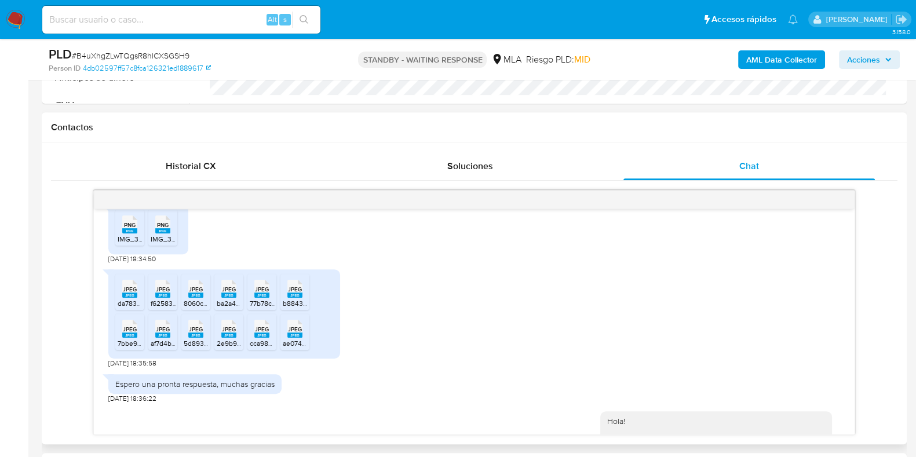
scroll to position [646, 0]
